Goal: Answer question/provide support: Answer question/provide support

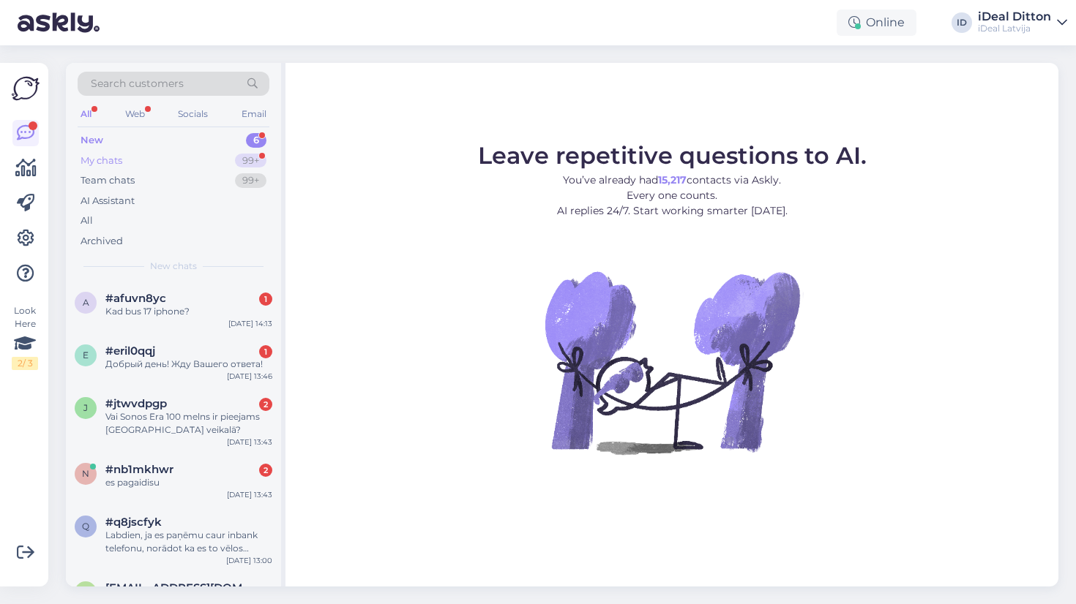
click at [240, 162] on div "99+" at bounding box center [250, 161] width 31 height 15
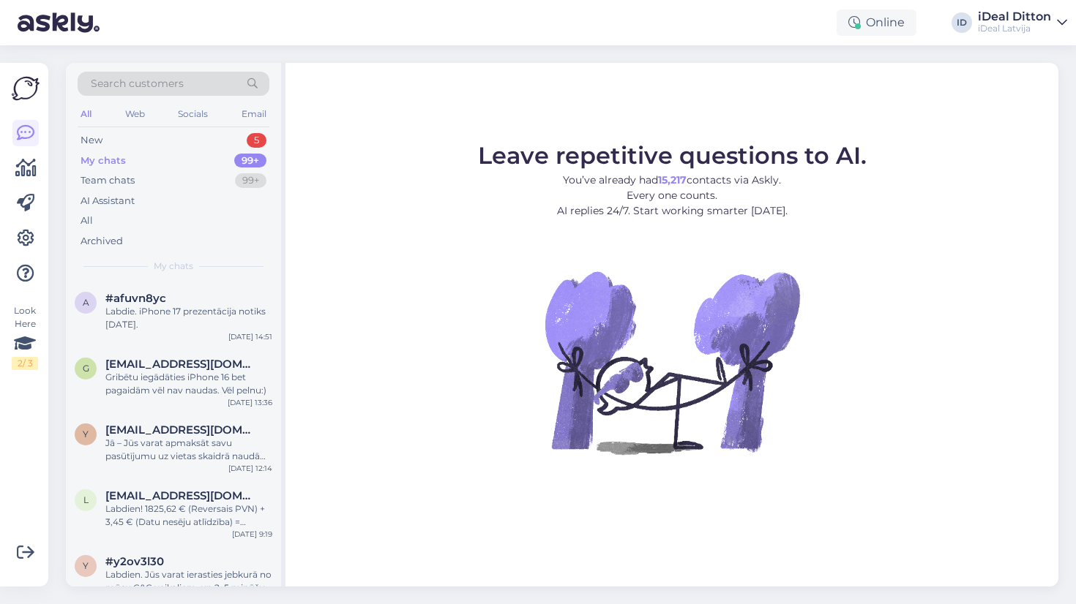
click at [230, 151] on div "My chats 99+" at bounding box center [174, 161] width 192 height 20
click at [241, 125] on div "All Web Socials Email" at bounding box center [174, 116] width 192 height 23
click at [241, 137] on div "New 5" at bounding box center [174, 140] width 192 height 20
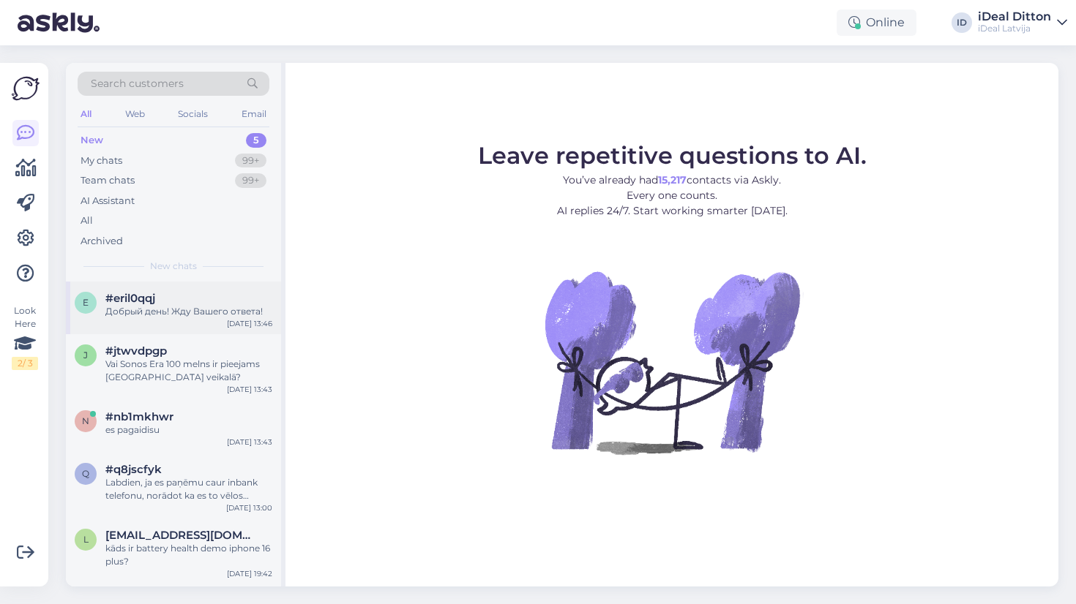
click at [212, 312] on div "Добрый день! Жду Вашего ответа!" at bounding box center [188, 311] width 167 height 13
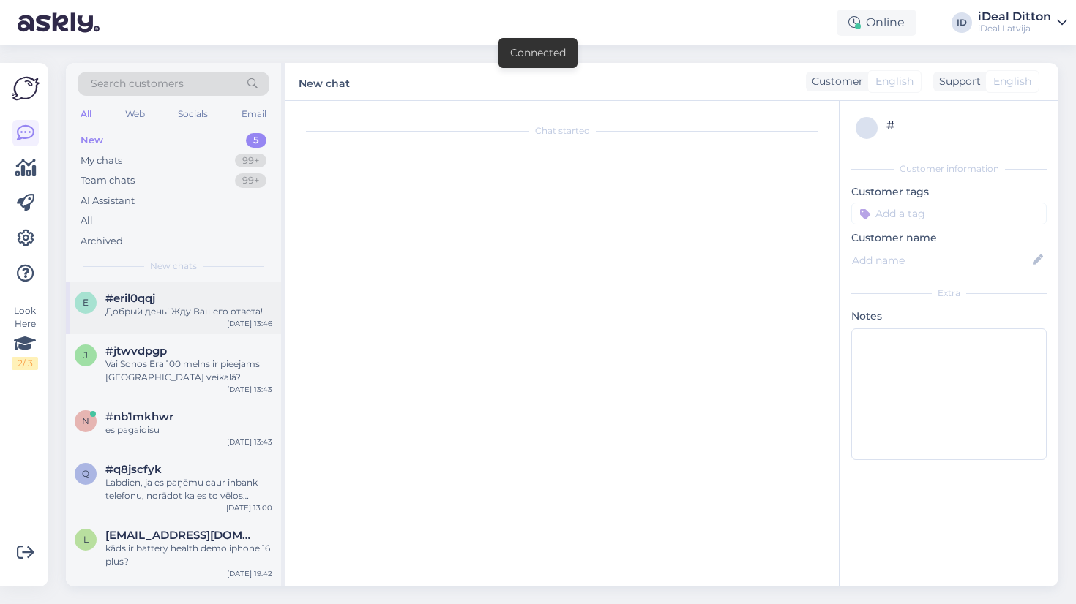
click at [190, 292] on div "#eril0qqj" at bounding box center [188, 298] width 167 height 13
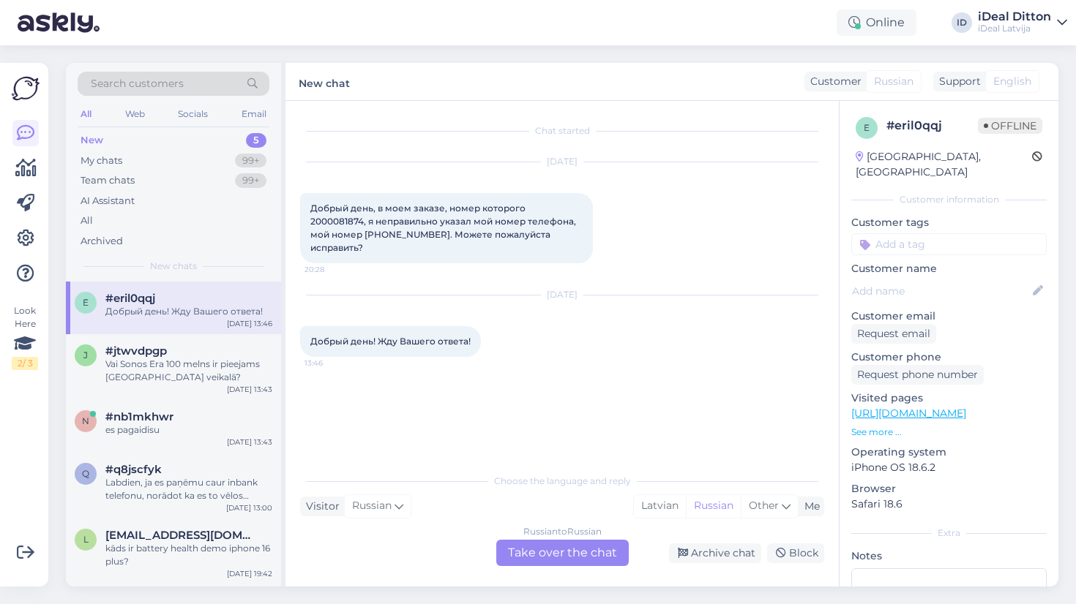
click at [545, 208] on span "Добрый день, в моем заказе, номер которого 2000081874, я неправильно указал мой…" at bounding box center [444, 228] width 268 height 50
copy span "2000081874"
drag, startPoint x: 377, startPoint y: 234, endPoint x: 296, endPoint y: 233, distance: 81.2
click at [296, 233] on div "Chat started [DATE] Добрый день, в моем заказе, номер которого 2000081874, я не…" at bounding box center [561, 344] width 553 height 486
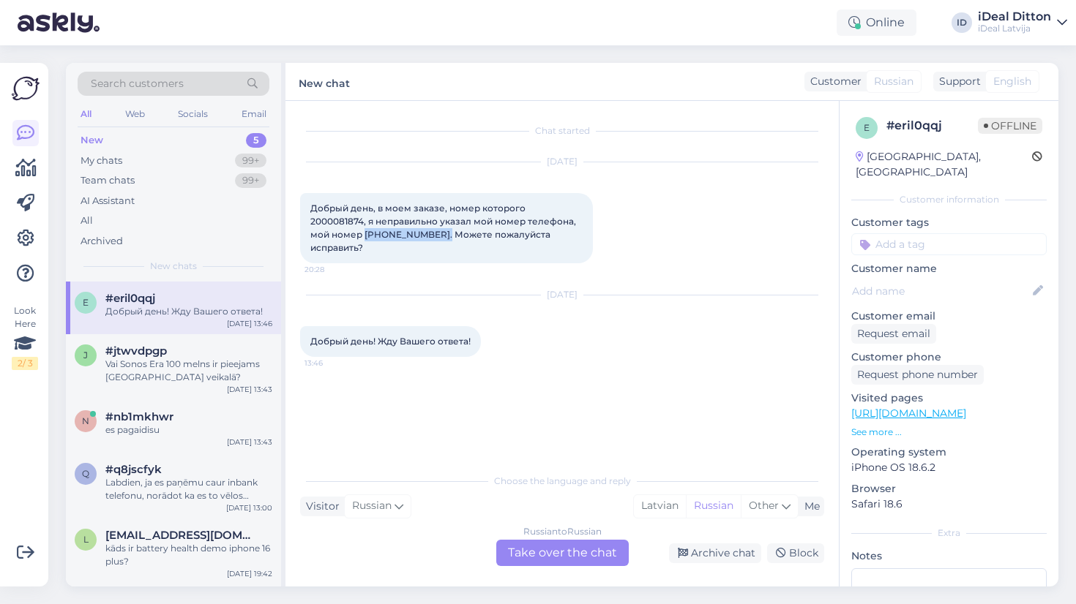
copy span "[PHONE_NUMBER]"
click at [545, 542] on div "Russian to Russian Take over the chat" at bounding box center [562, 553] width 132 height 26
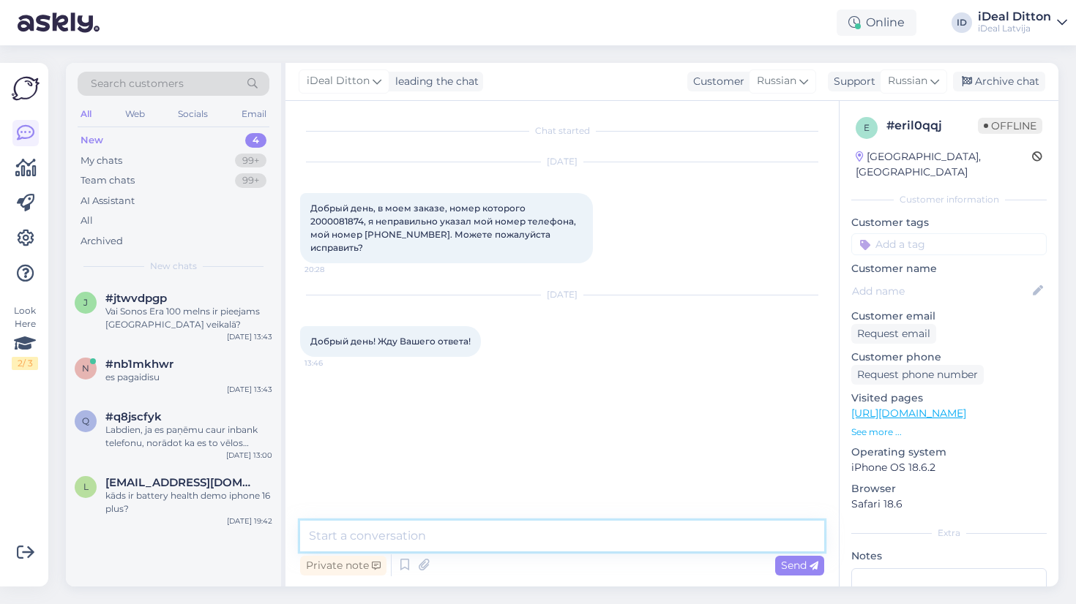
click at [476, 523] on textarea at bounding box center [562, 536] width 524 height 31
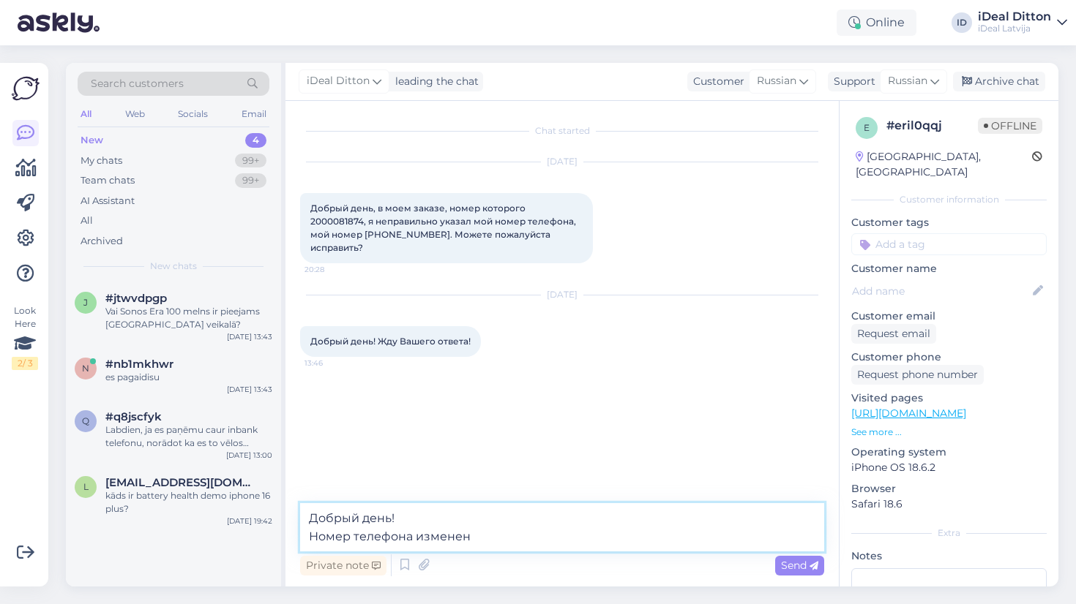
type textarea "Добрый день! Номер телефона изменен 🙂"
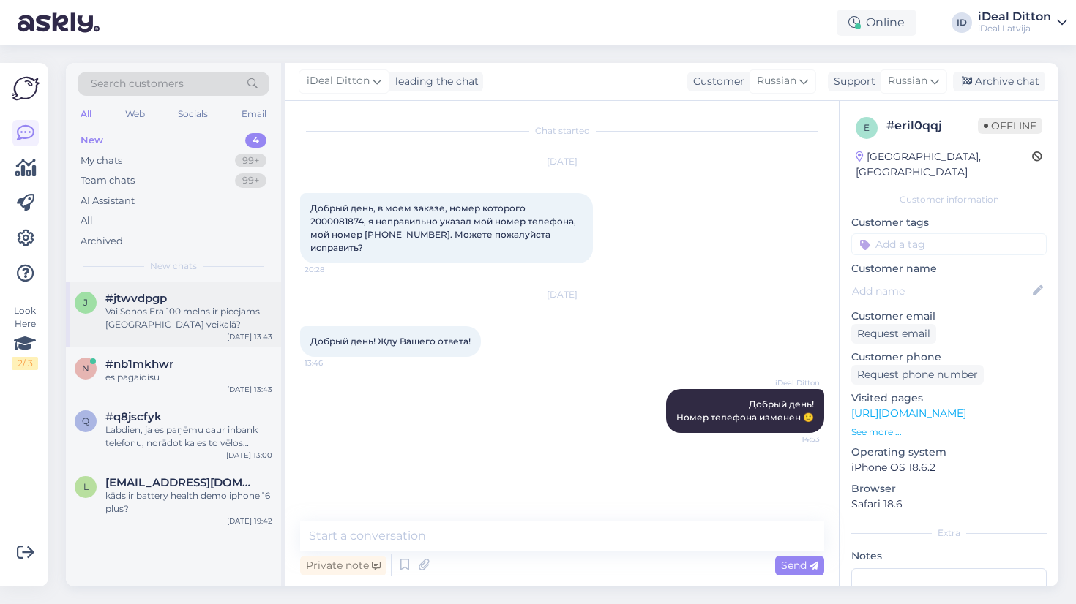
click at [203, 327] on div "Vai Sonos Era 100 melns ir pieejams [GEOGRAPHIC_DATA] veikalā?" at bounding box center [188, 318] width 167 height 26
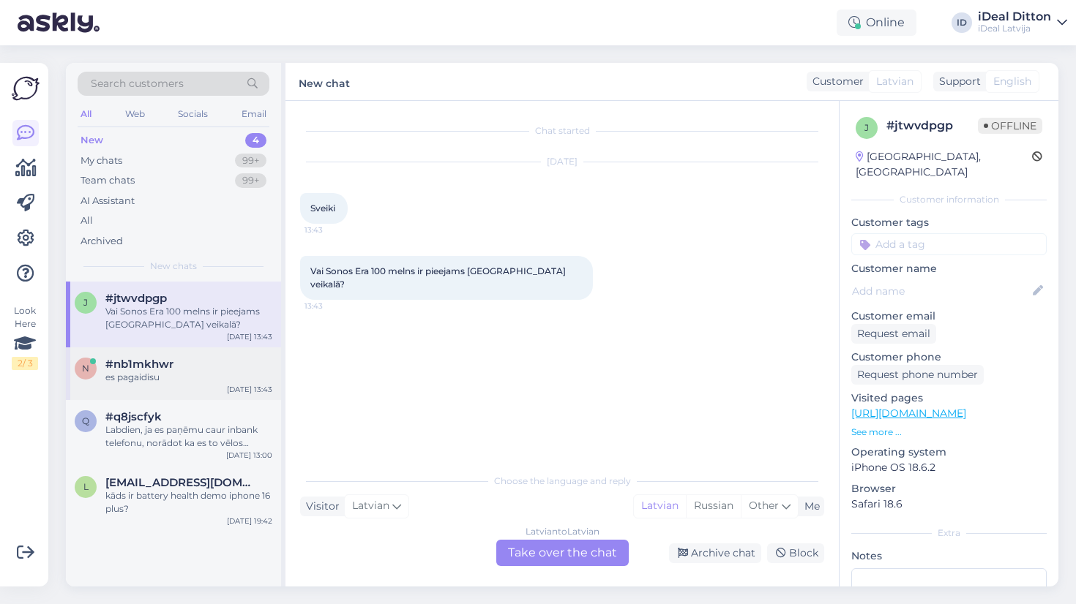
click at [208, 367] on div "#nb1mkhwr" at bounding box center [188, 364] width 167 height 13
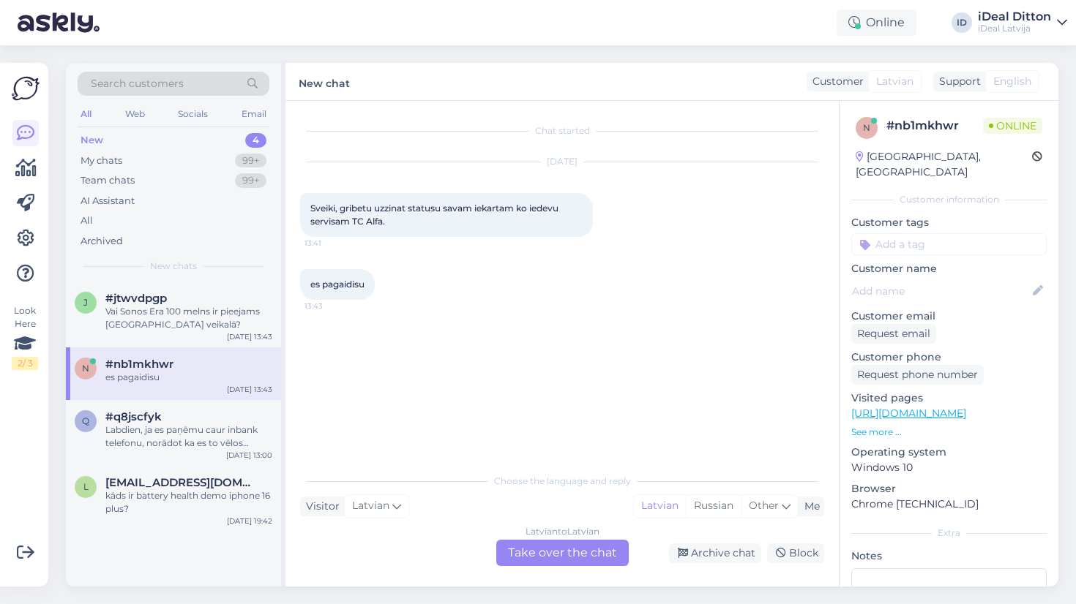
click at [548, 552] on div "Latvian to Latvian Take over the chat" at bounding box center [562, 553] width 132 height 26
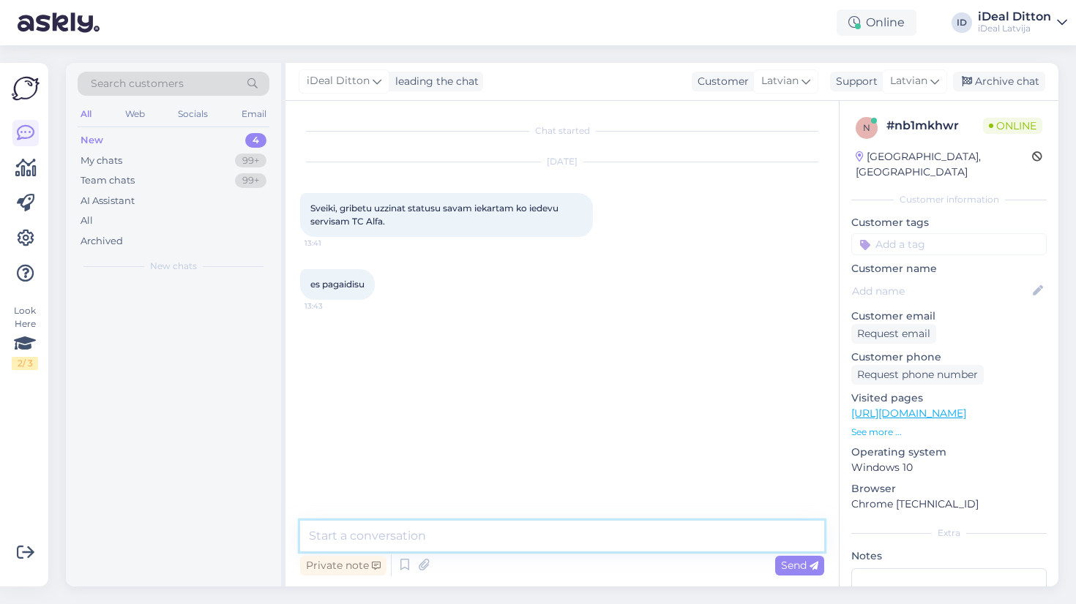
click at [511, 530] on textarea at bounding box center [562, 536] width 524 height 31
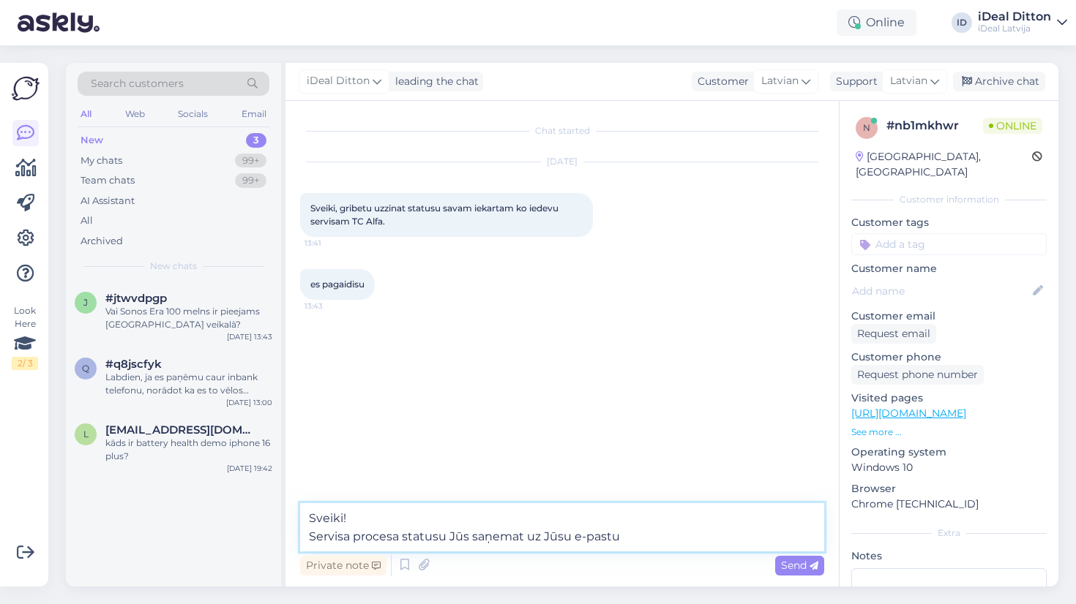
type textarea "Sveiki! Servisa procesa statusu Jūs saņemat uz Jūsu e-pastu 🙂"
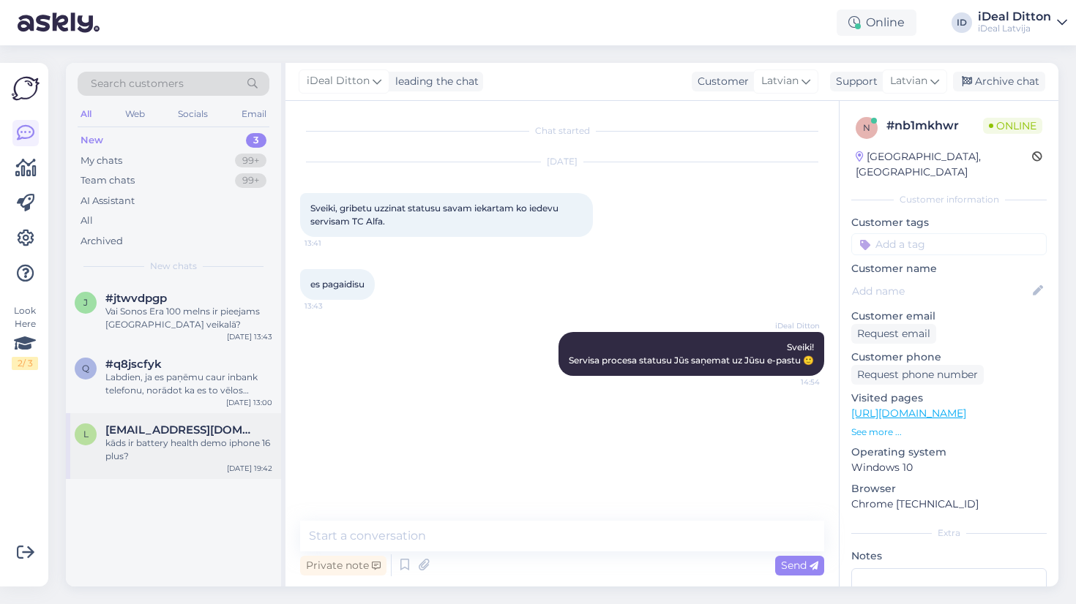
click at [206, 443] on div "kāds ir battery health demo iphone 16 plus?" at bounding box center [188, 450] width 167 height 26
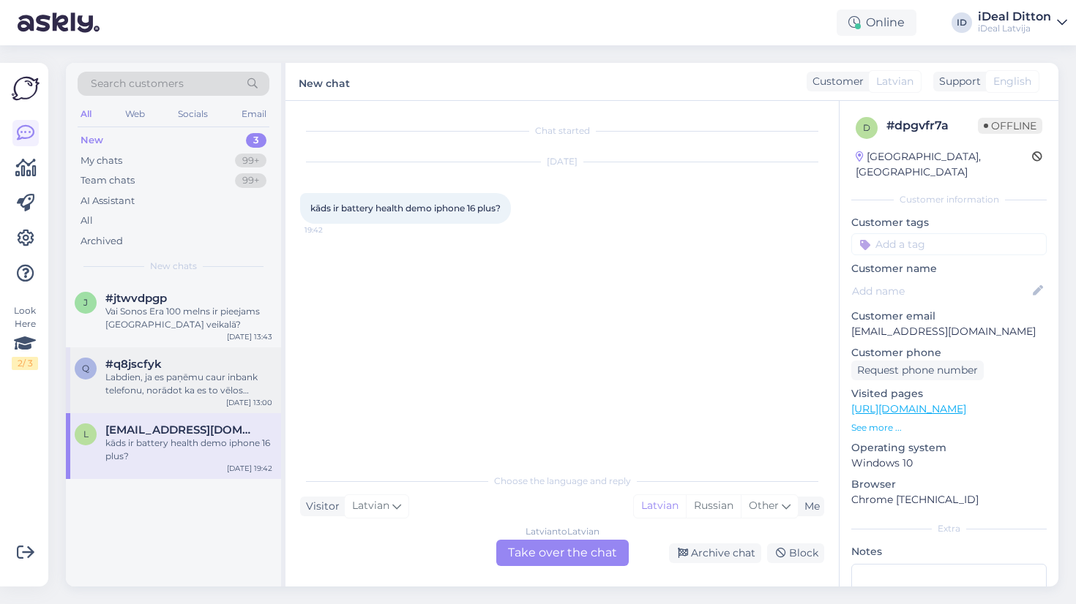
click at [245, 379] on div "Labdien, ja es paņēmu caur inbank telefonu, norādot ka es to vēlos saņemt veika…" at bounding box center [188, 384] width 167 height 26
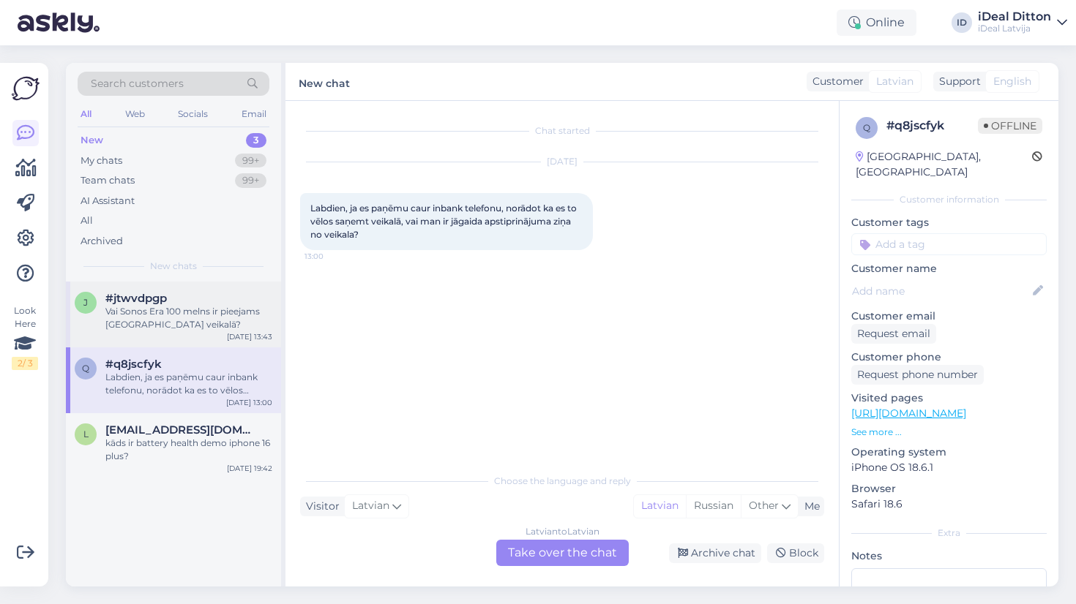
click at [201, 326] on div "Vai Sonos Era 100 melns ir pieejams [GEOGRAPHIC_DATA] veikalā?" at bounding box center [188, 318] width 167 height 26
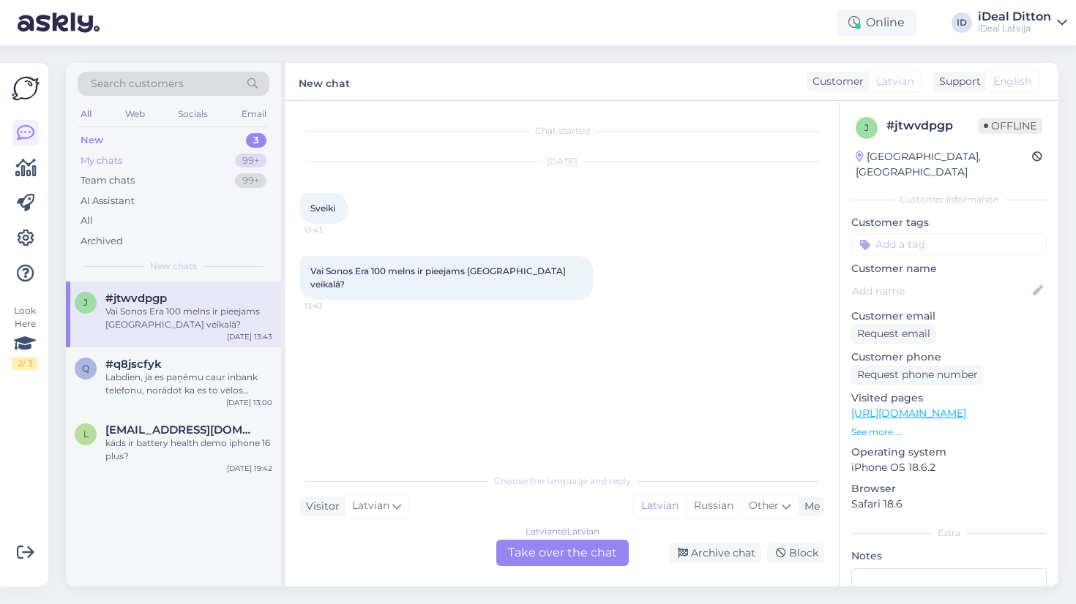
click at [236, 162] on div "99+" at bounding box center [250, 161] width 31 height 15
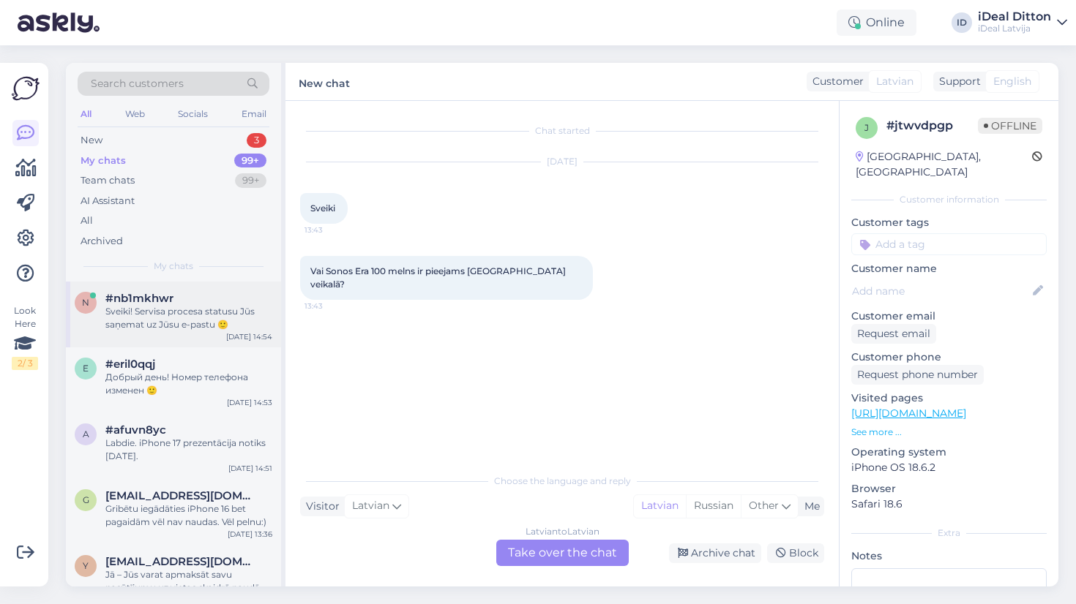
click at [198, 333] on div "n #nb1mkhwr Sveiki! Servisa procesa statusu Jūs saņemat uz Jūsu e-pastu 🙂 [DATE…" at bounding box center [173, 315] width 215 height 66
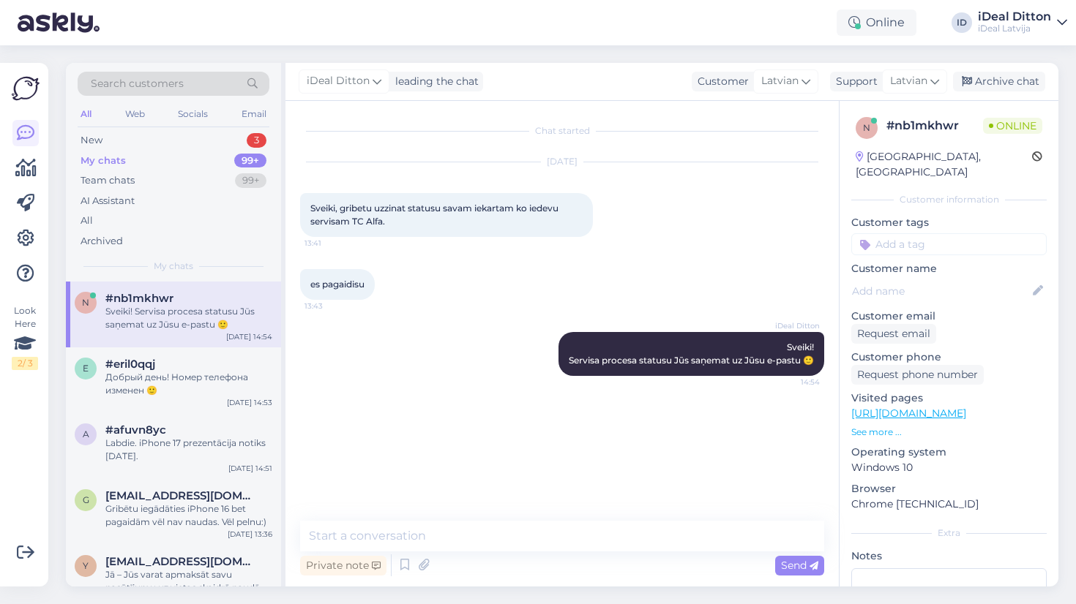
click at [455, 448] on div "Chat started [DATE] Sveiki, gribetu uzzinat statusu savam iekartam ko iedevu se…" at bounding box center [568, 312] width 537 height 392
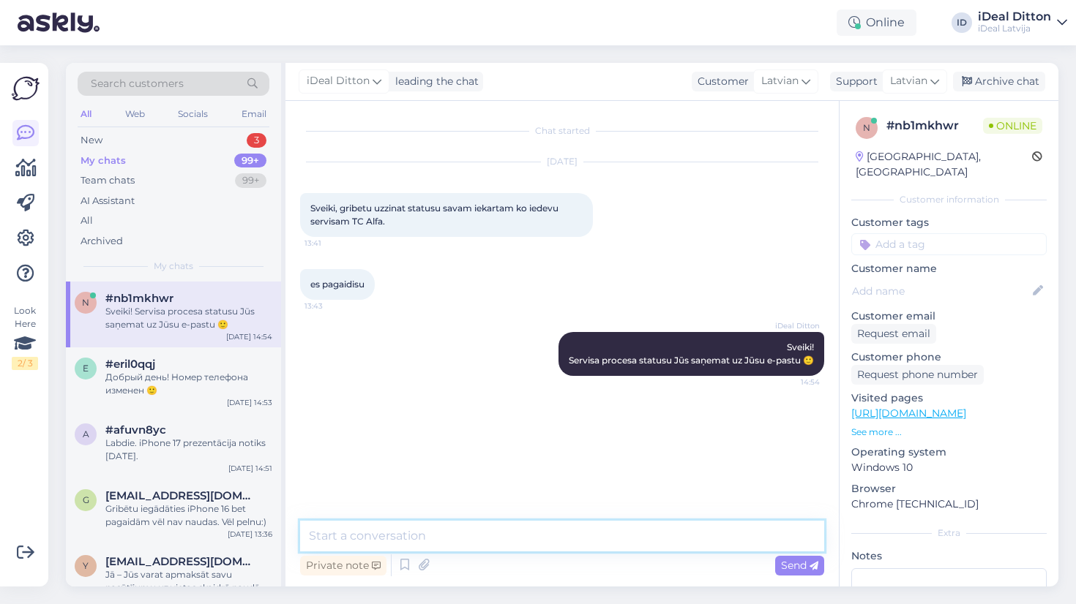
click at [542, 533] on textarea at bounding box center [562, 536] width 524 height 31
paste textarea "[URL][DOMAIN_NAME]"
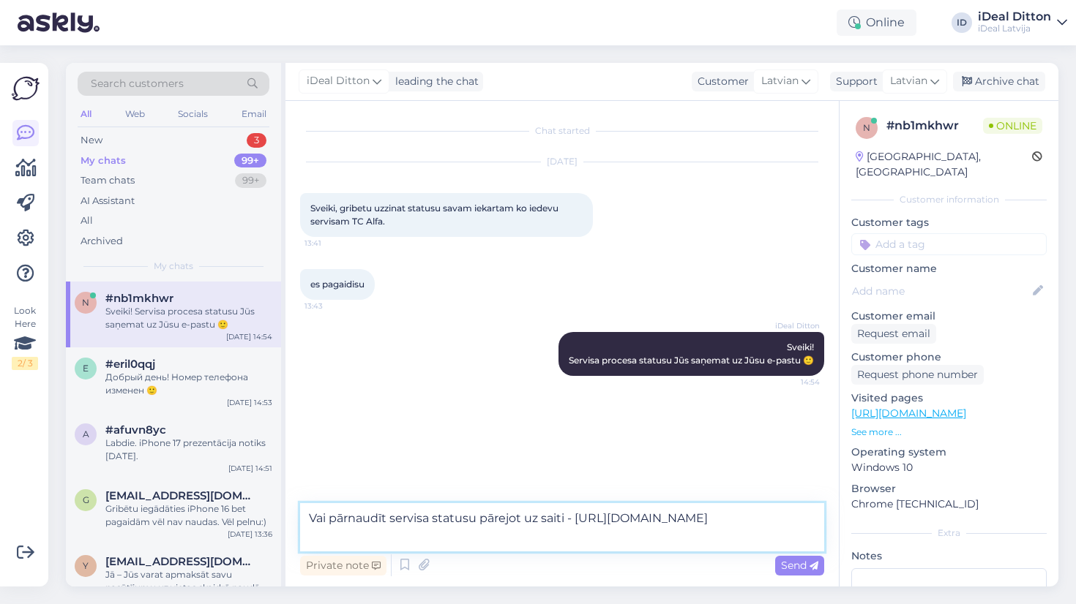
click at [356, 520] on textarea "Vai pārnaudīt servisa statusu pārejot uz saiti - [URL][DOMAIN_NAME]" at bounding box center [562, 527] width 524 height 48
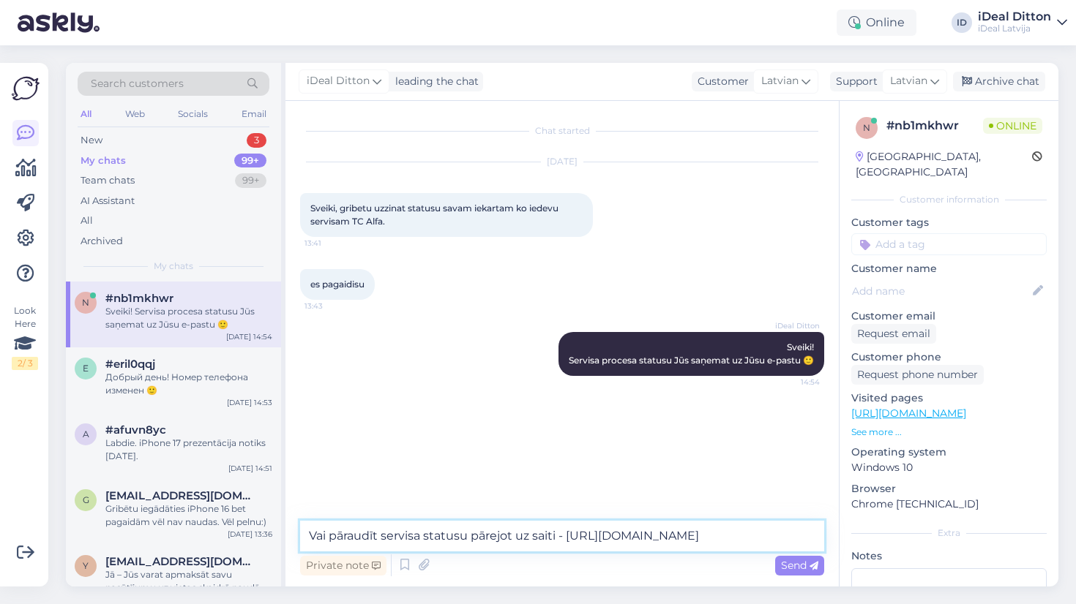
type textarea "Vai pārbaudīt servisa statusu pārejot uz saiti - [URL][DOMAIN_NAME]"
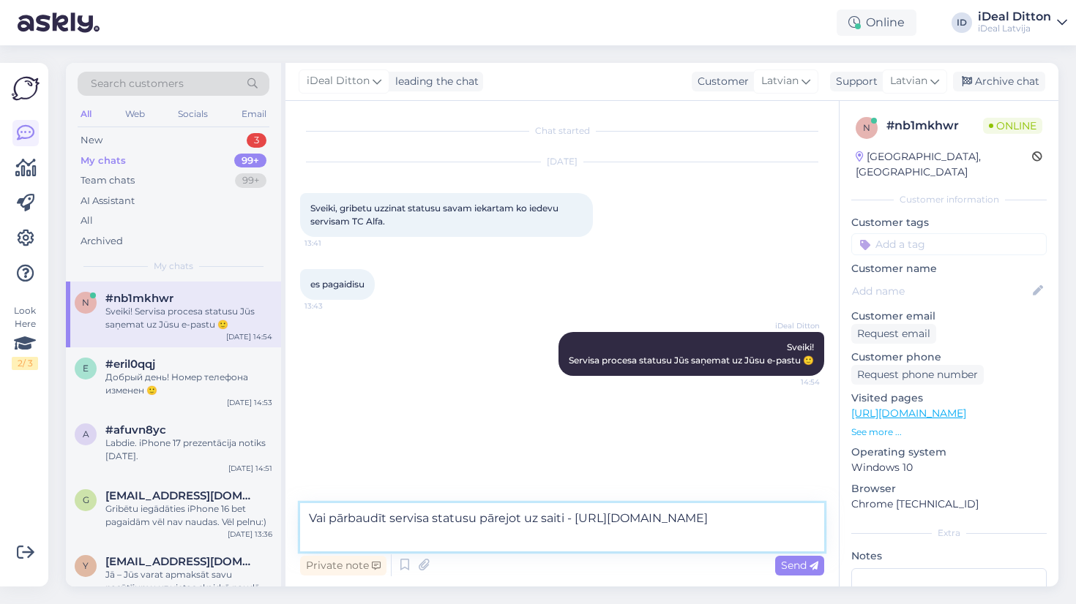
click at [502, 543] on textarea "Vai pārbaudīt servisa statusu pārejot uz saiti - [URL][DOMAIN_NAME]" at bounding box center [562, 527] width 524 height 48
